Goal: Check status: Check status

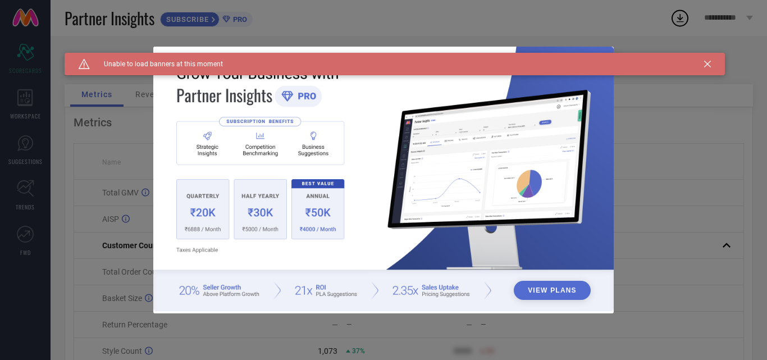
click at [709, 63] on icon at bounding box center [707, 64] width 7 height 7
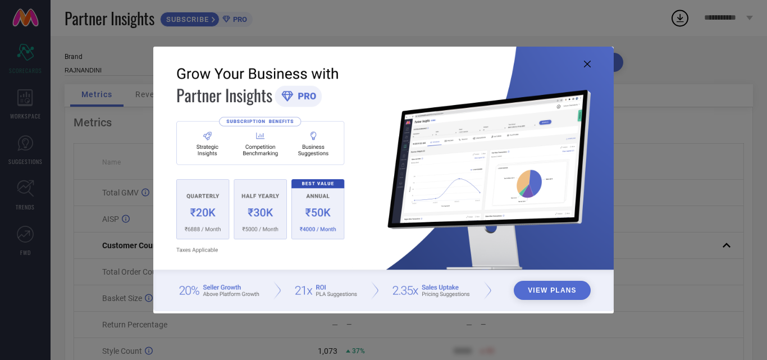
click at [584, 66] on icon at bounding box center [587, 64] width 7 height 7
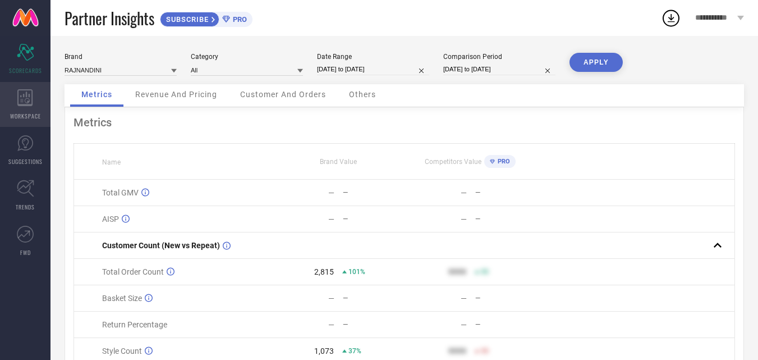
click at [25, 93] on icon at bounding box center [25, 97] width 16 height 17
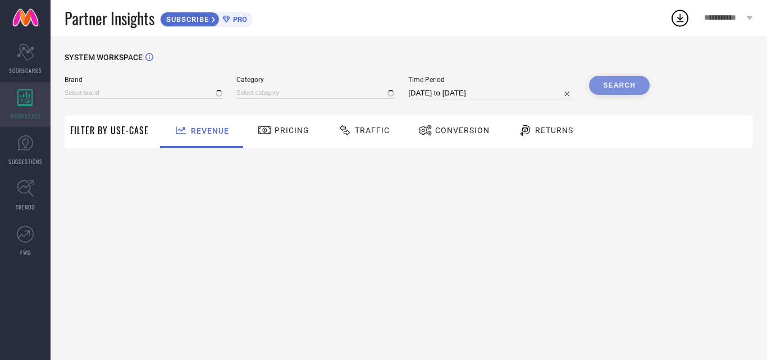
type input "RAJNANDINI"
type input "All"
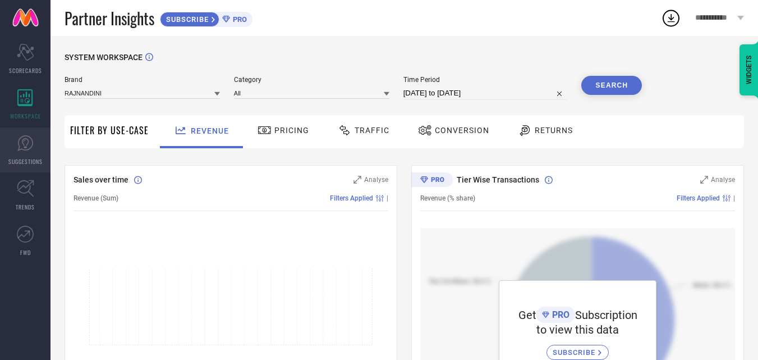
click at [17, 160] on span "SUGGESTIONS" at bounding box center [25, 161] width 34 height 8
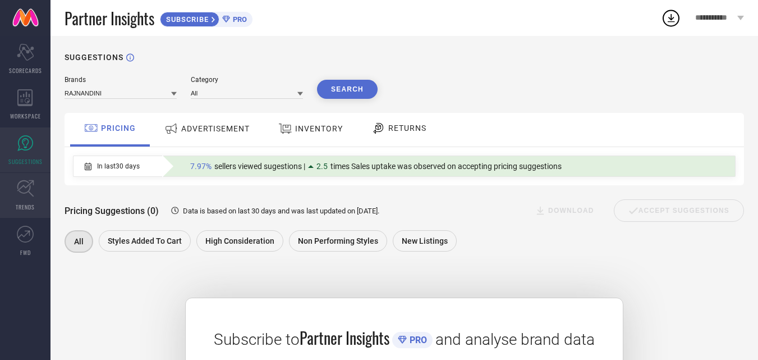
click at [25, 198] on link "TRENDS" at bounding box center [25, 195] width 51 height 45
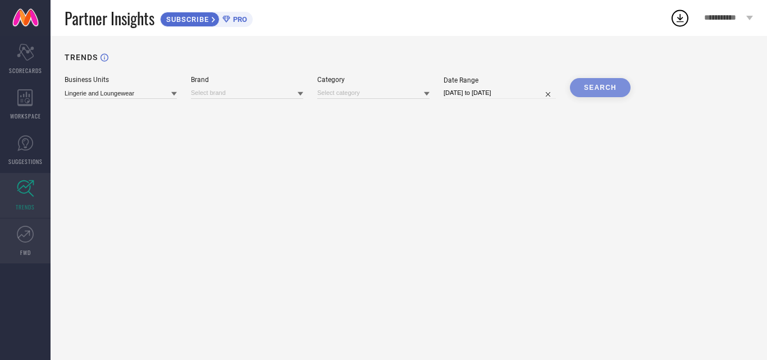
click at [22, 233] on icon at bounding box center [25, 234] width 17 height 17
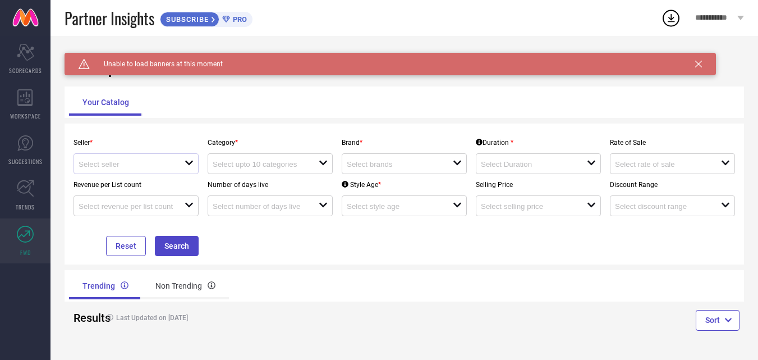
scroll to position [1, 0]
click at [26, 57] on icon "Scorecard" at bounding box center [25, 52] width 17 height 17
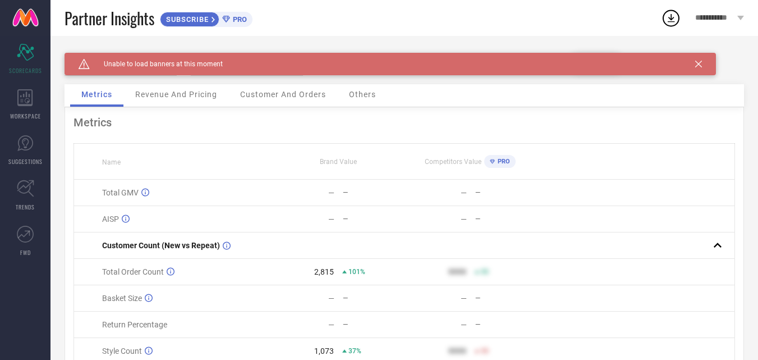
click at [370, 97] on span "Others" at bounding box center [362, 94] width 27 height 9
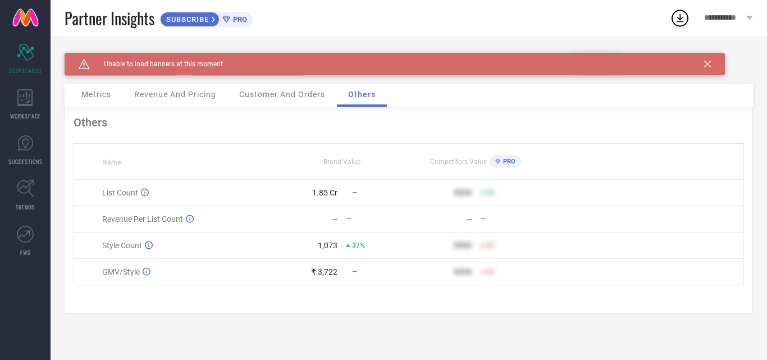
click at [281, 102] on div "Customer And Orders" at bounding box center [282, 95] width 108 height 22
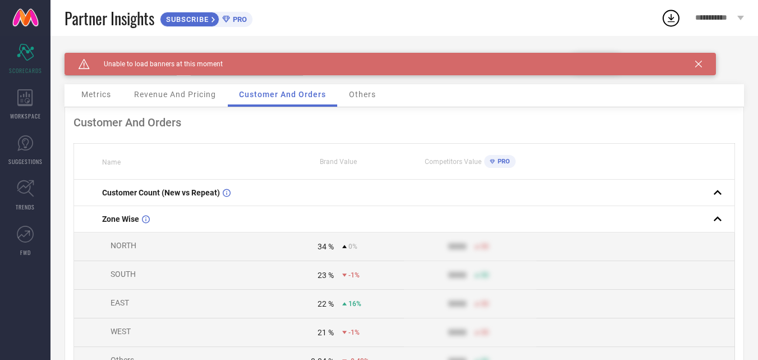
click at [198, 91] on span "Revenue And Pricing" at bounding box center [175, 94] width 82 height 9
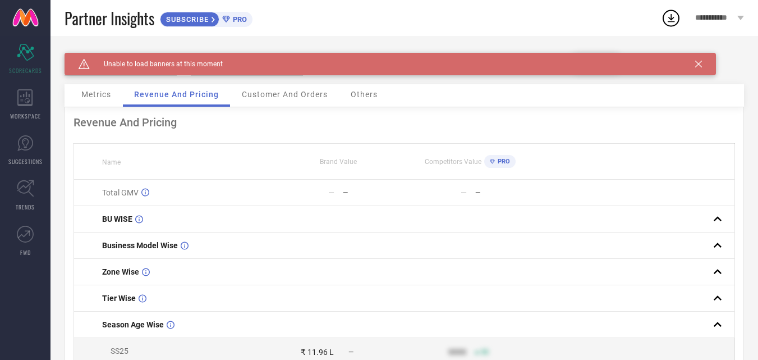
click at [104, 101] on div "Metrics" at bounding box center [96, 95] width 52 height 22
